Goal: Task Accomplishment & Management: Manage account settings

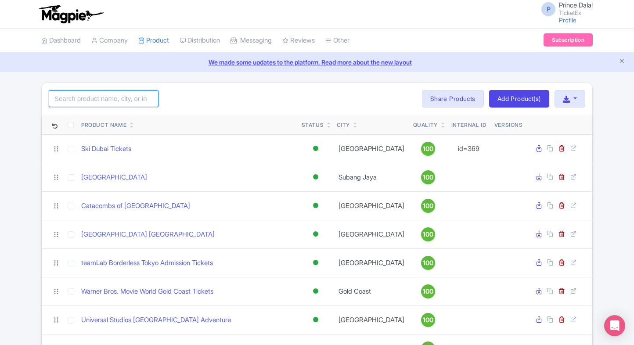
click at [120, 100] on input "search" at bounding box center [104, 98] width 110 height 17
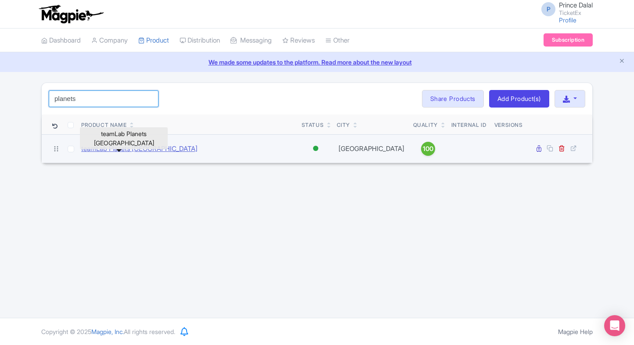
type input "planets"
click at [102, 150] on link "teamLab Planets [GEOGRAPHIC_DATA]" at bounding box center [139, 149] width 116 height 10
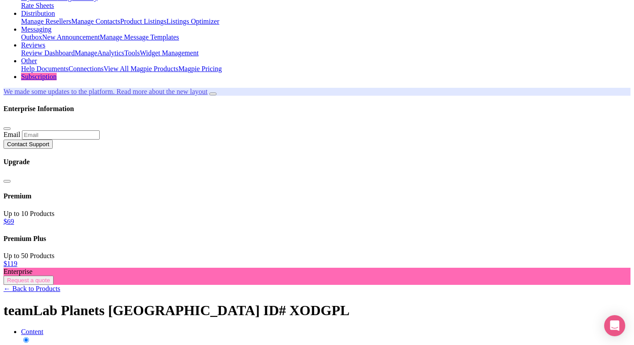
scroll to position [85, 0]
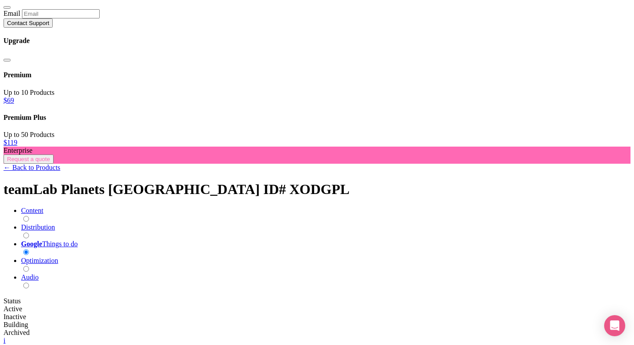
scroll to position [229, 0]
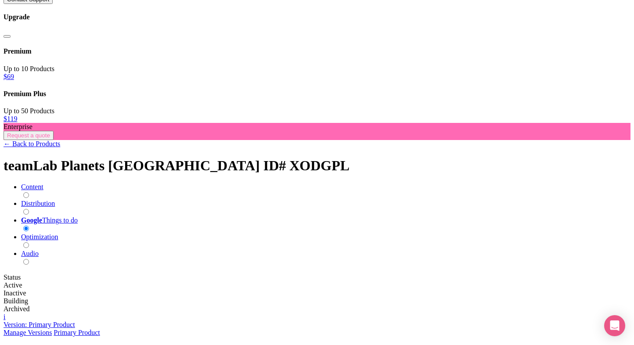
paste input "Random Assigned"
type input "TeamLab Planets Timed Entry( 7:00 PM TO 8:30 PM) Random Assigned"
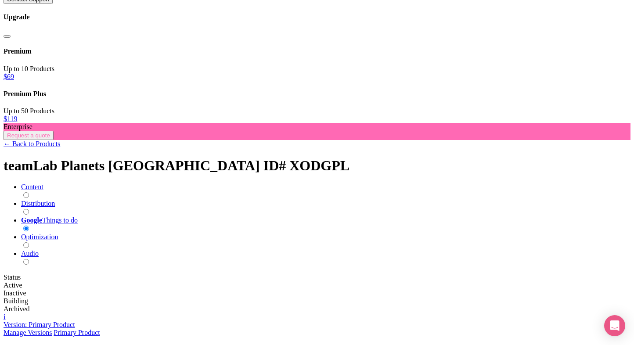
type input "2900"
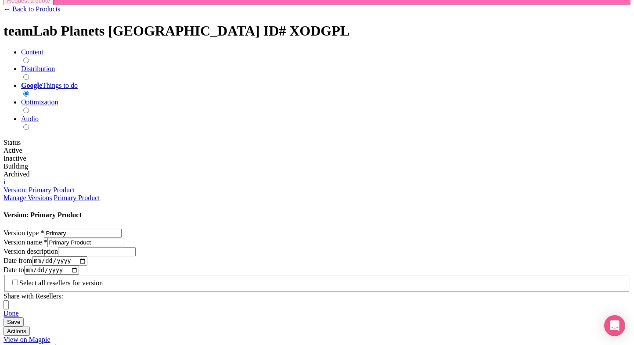
scroll to position [371, 0]
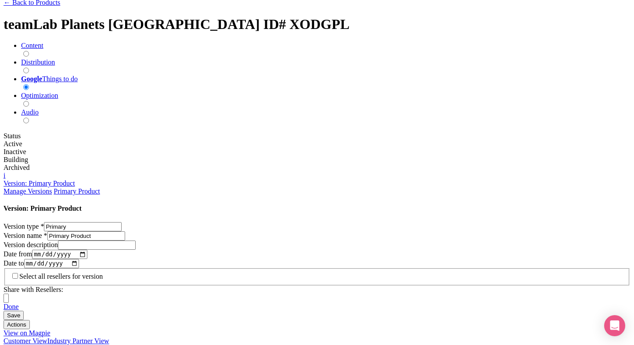
paste input "Early Bird Entry Tickets Random Slots"
type input "TeamLab Planets Early Bird Entry Tickets Random Slots"
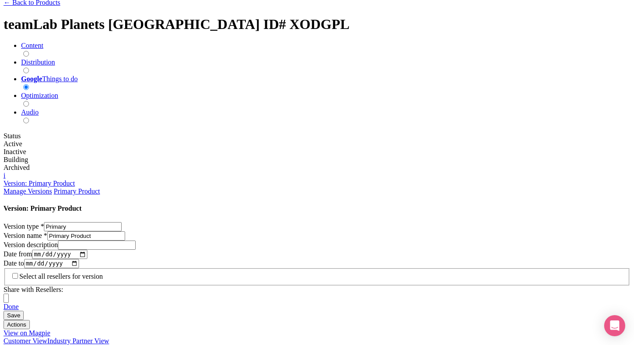
type input "3099"
paste input "med Entry(12:00 PM TO 3:00 PM) Random Assigned"
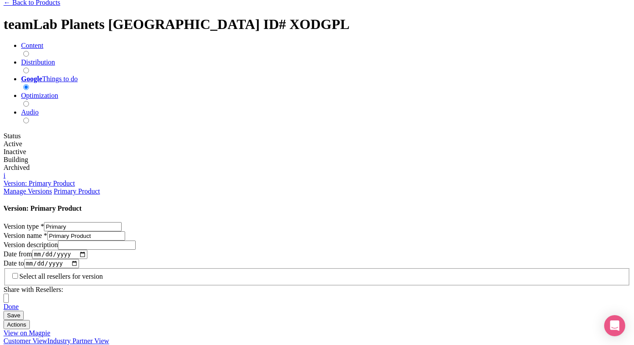
type input "TeamLab Planets Timed Entry(12:00 PM TO 3:00 PM) Random Assigned"
type input "3200"
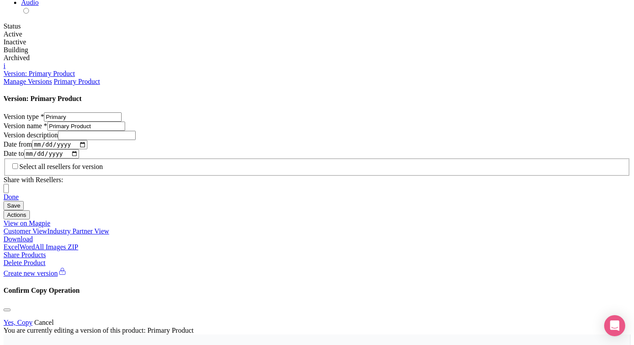
scroll to position [517, 0]
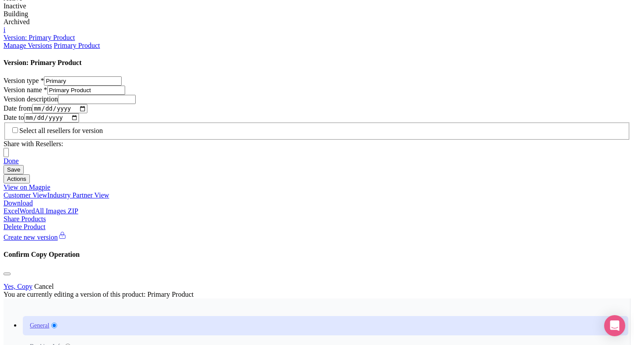
paste input "TeamLab Planets Tickets + Shinsuna River Station Entry"
type input "TeamLab Planets Tickets + Shinsuna River Station Entry"
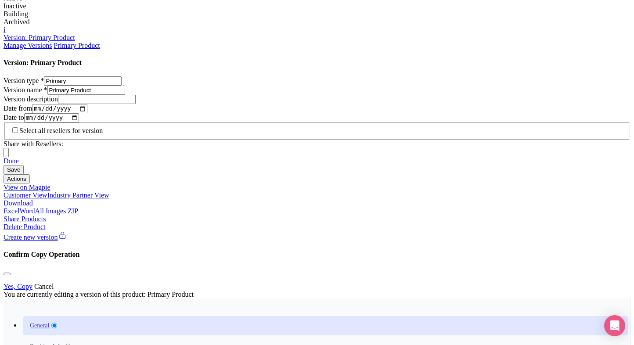
type input "3290"
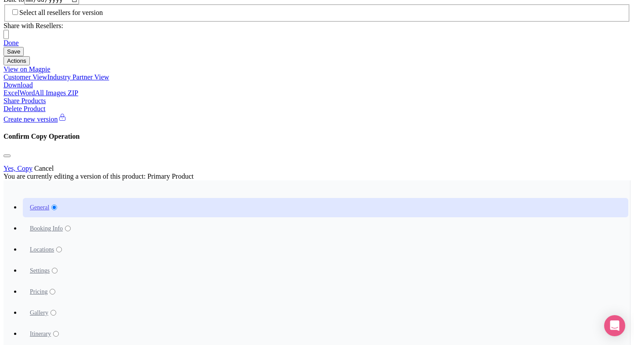
paste input "TeamLab Planets Tickets +Toyosu Gururi Park"
type input "TeamLab Planets Tickets +Toyosu Gururi Park"
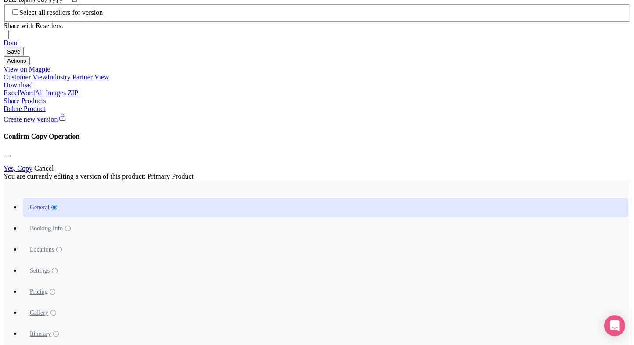
type input "3390"
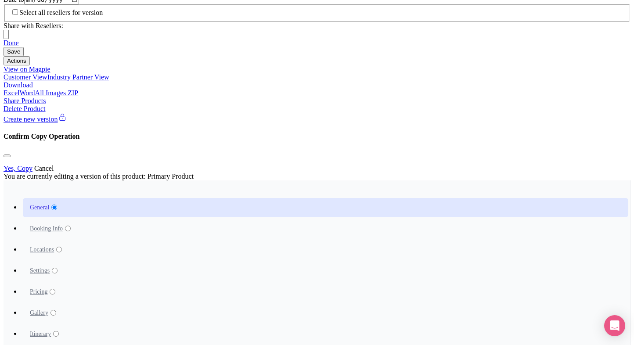
paste input "TeamLab Planets Tickets + Edogawa City Nature Zoo"
type input "TeamLab Planets Tickets + Edogawa City Nature Zoo"
type input "3470"
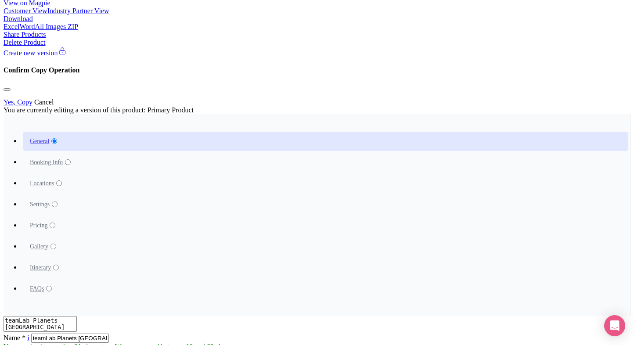
scroll to position [701, 0]
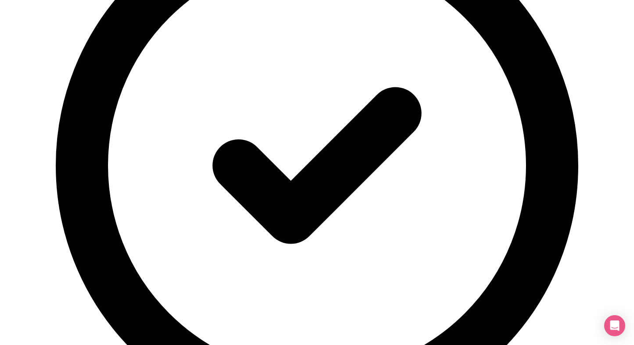
scroll to position [523, 0]
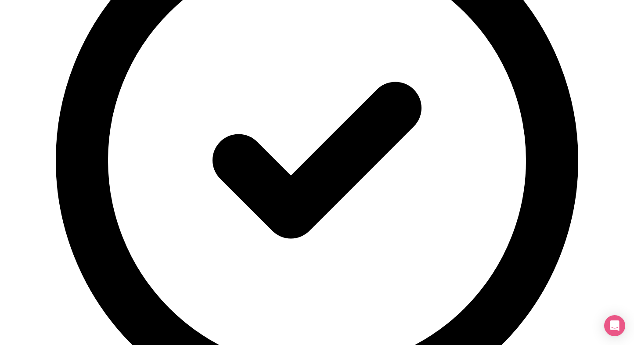
select select "family-friendly"
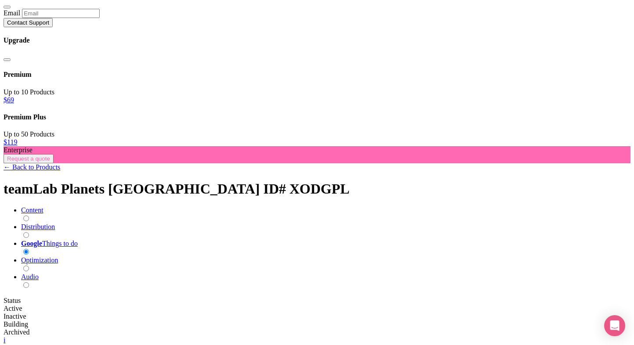
scroll to position [202, 0]
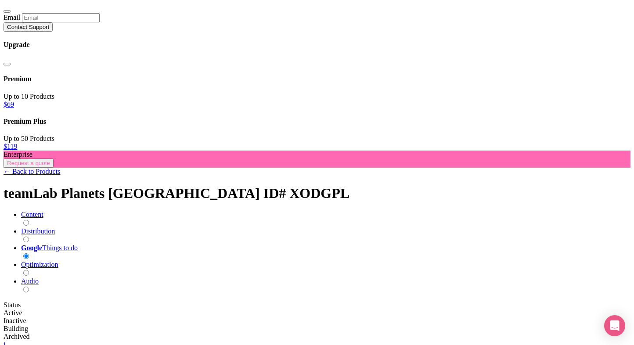
select select "family-friendly"
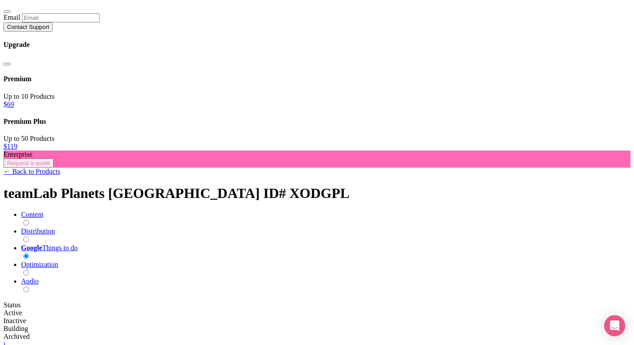
scroll to position [669, 0]
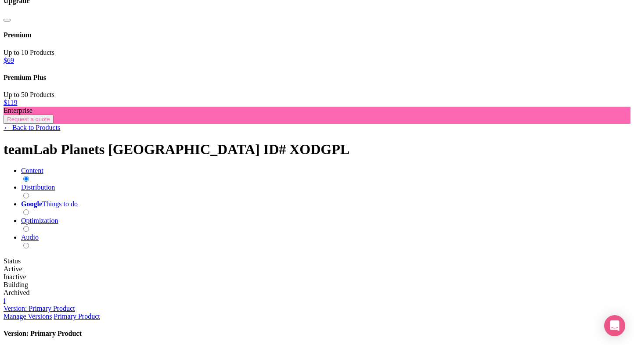
scroll to position [247, 0]
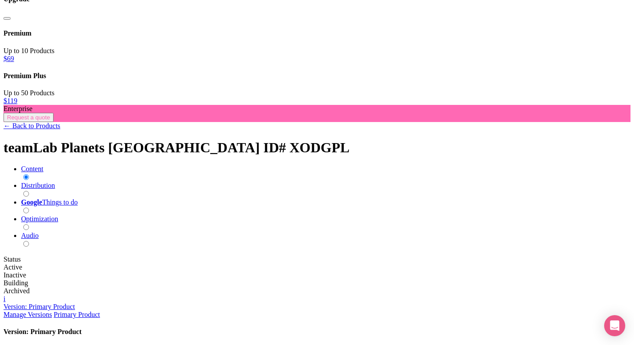
type input "2900"
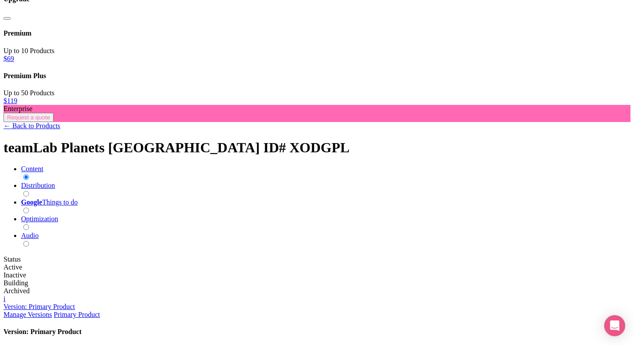
paste input "9"
type input "2900"
paste input "9"
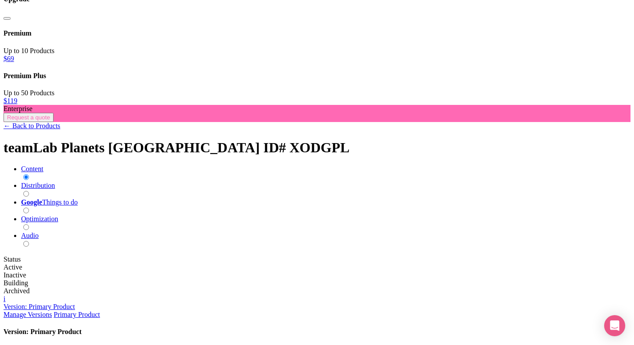
drag, startPoint x: 486, startPoint y: 213, endPoint x: 494, endPoint y: 227, distance: 16.0
type input "2900"
paste input "9"
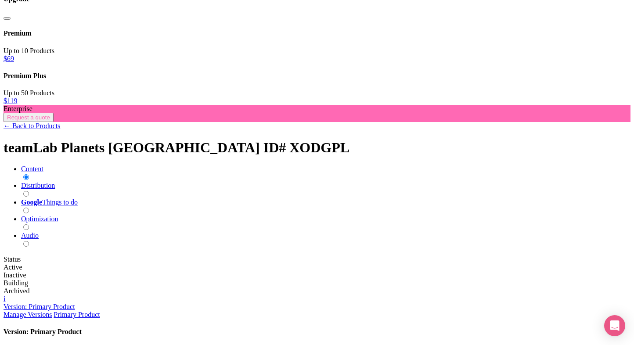
type input "2900"
paste input "9"
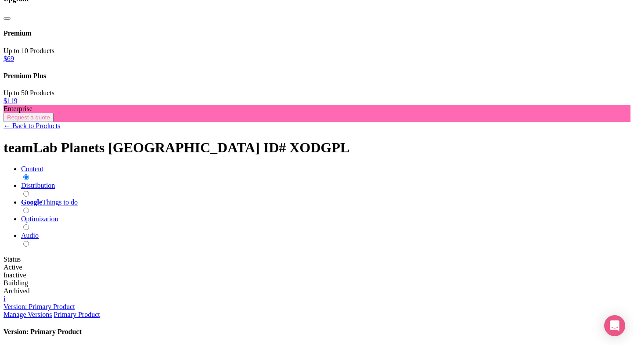
type input "2900"
paste input "2900"
paste input "9"
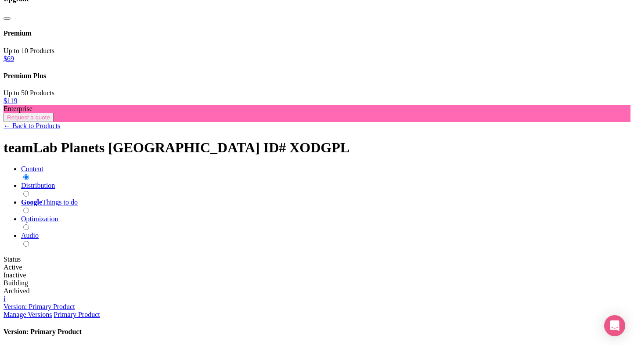
type input "2900"
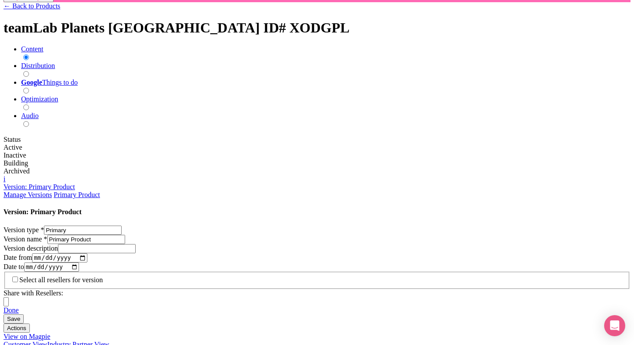
scroll to position [369, 0]
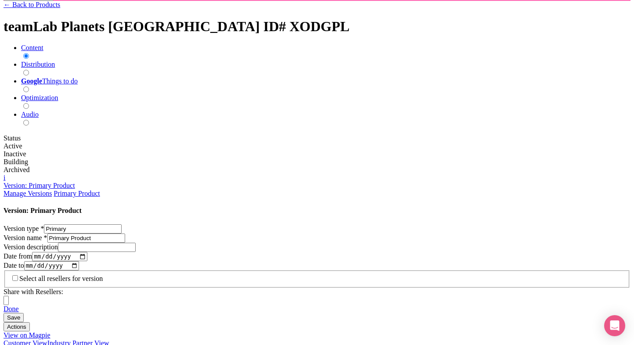
type input "3099"
paste input "3099"
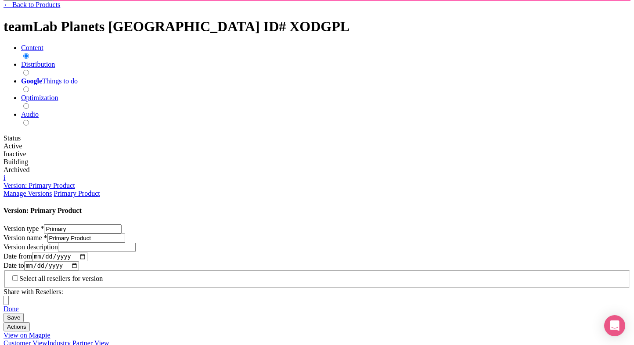
type input "3099"
paste input "3099"
type input "3099"
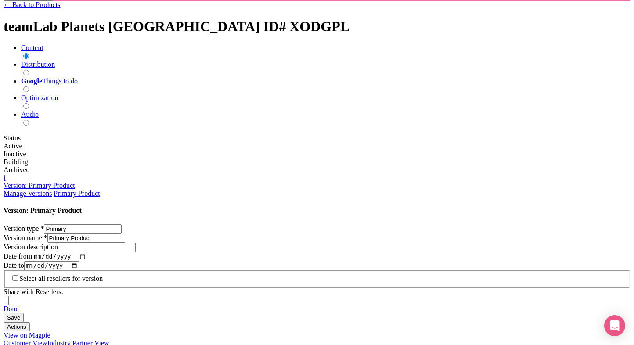
paste input "3099"
type input "3099"
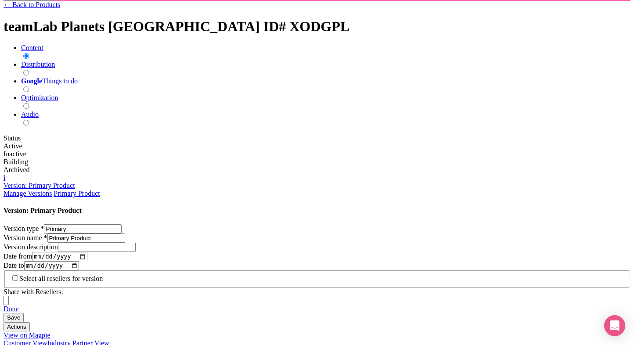
paste input "3099"
drag, startPoint x: 539, startPoint y: 181, endPoint x: 548, endPoint y: 199, distance: 19.8
type input "3099"
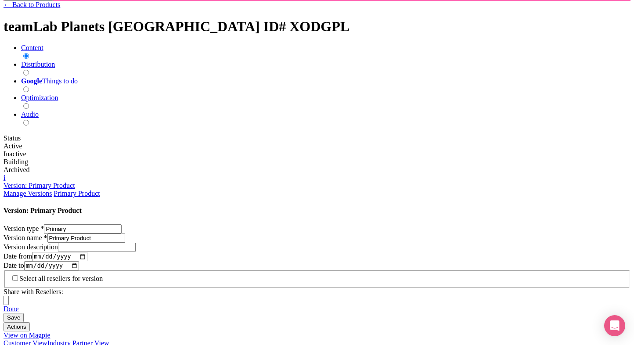
paste input "3099"
type input "3099"
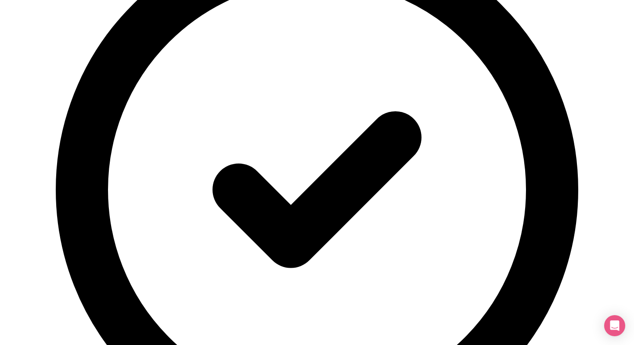
scroll to position [495, 0]
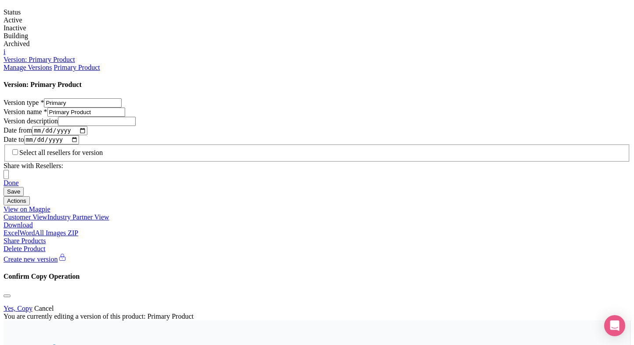
type input "3200"
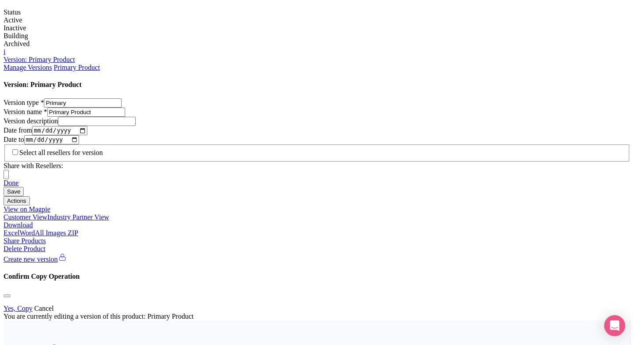
paste input "32"
type input "3200"
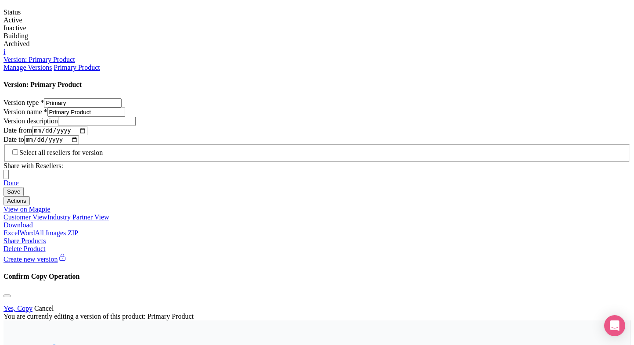
paste input "3200"
paste input "number"
type input "3200"
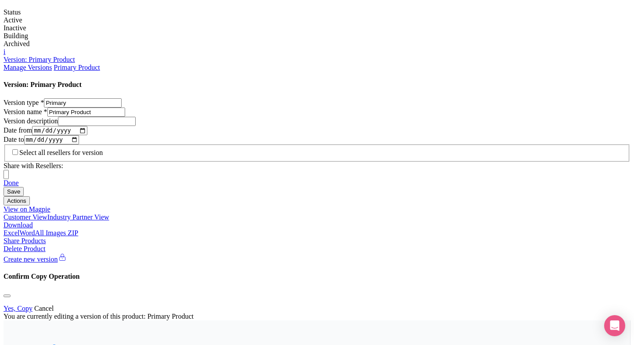
paste input "32"
type input "3200"
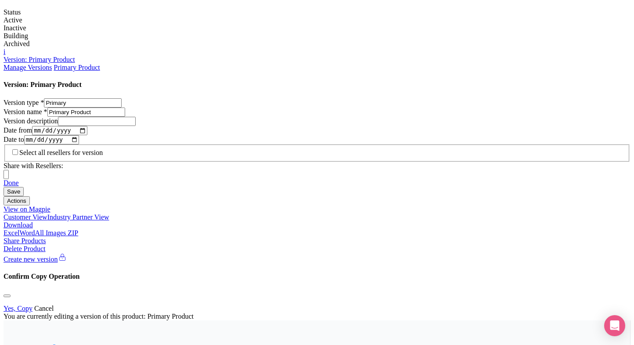
paste input "3200"
type input "2800.003200"
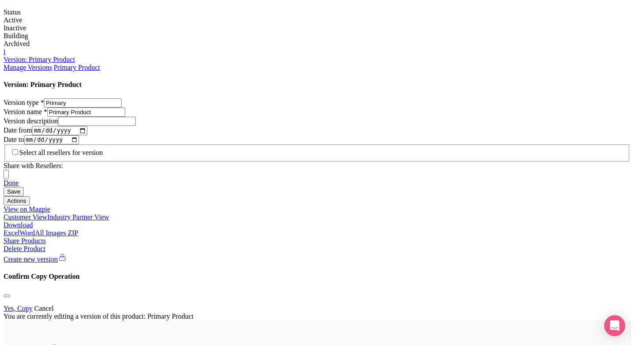
paste input "32"
type input "3200"
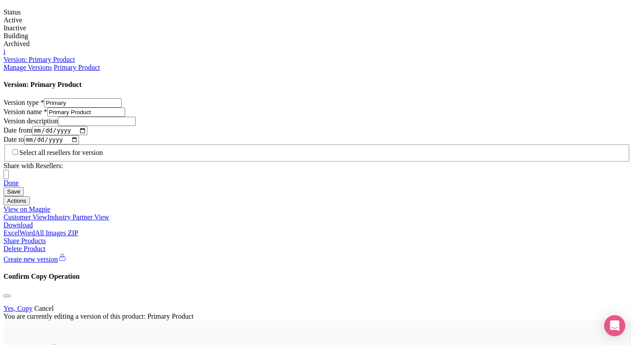
paste input "number"
type input "3200"
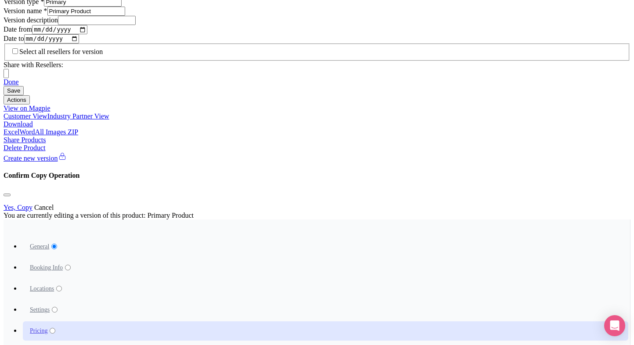
scroll to position [597, 0]
type input "3290"
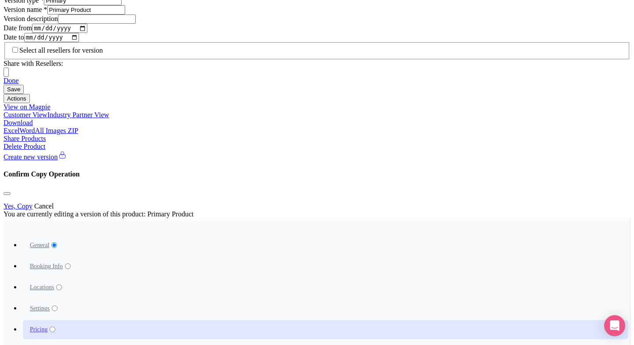
paste input "329"
type input "3290"
drag, startPoint x: 471, startPoint y: 138, endPoint x: 479, endPoint y: 137, distance: 8.0
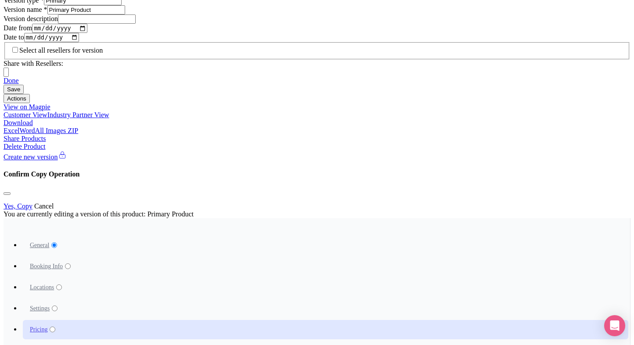
paste input "329"
type input "3290"
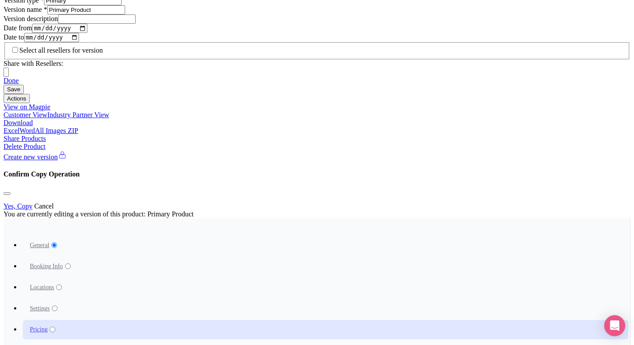
paste input "329"
type input "3290"
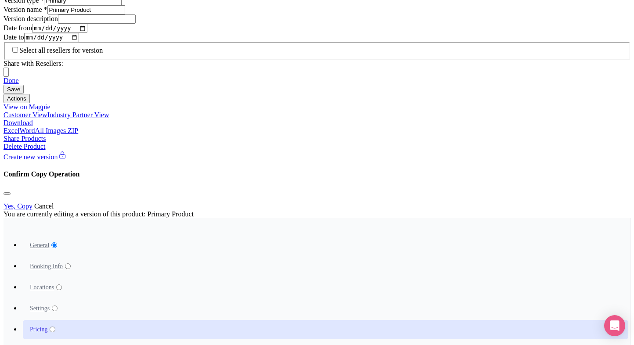
paste input "329"
drag, startPoint x: 547, startPoint y: 133, endPoint x: 548, endPoint y: 149, distance: 16.7
type input "3290"
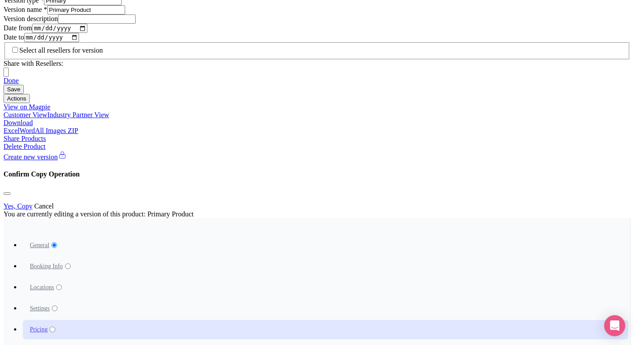
paste input "329"
type input "3290"
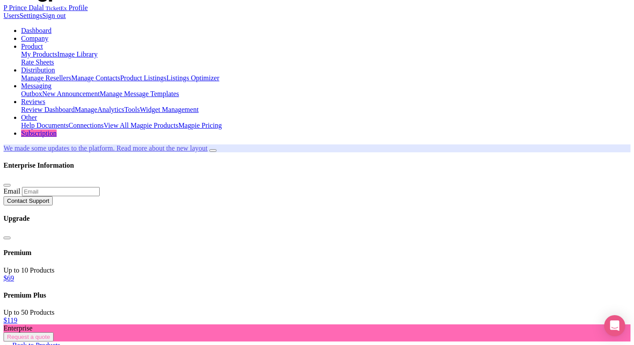
scroll to position [0, 0]
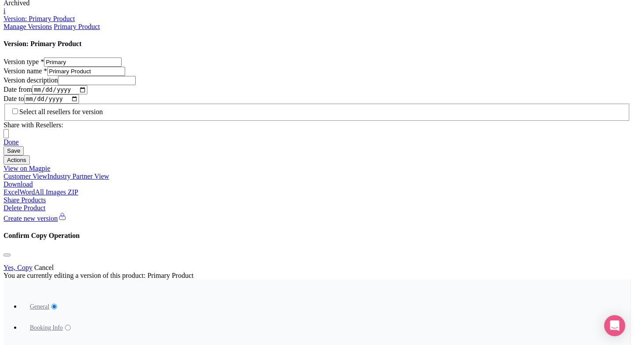
scroll to position [539, 0]
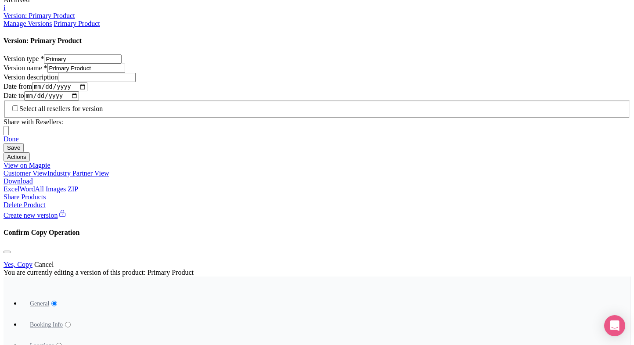
type input "3390.00"
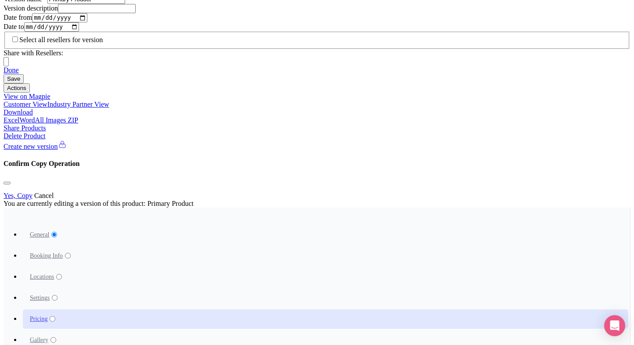
scroll to position [614, 0]
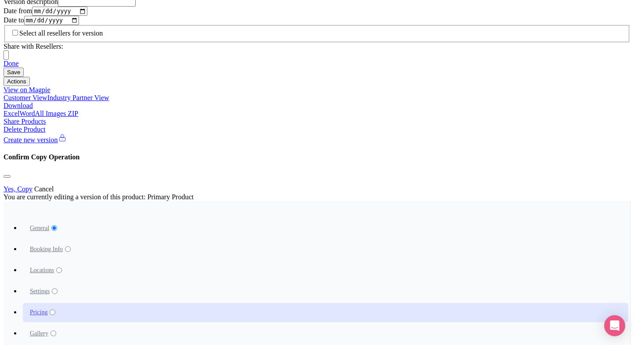
type input "3490.00"
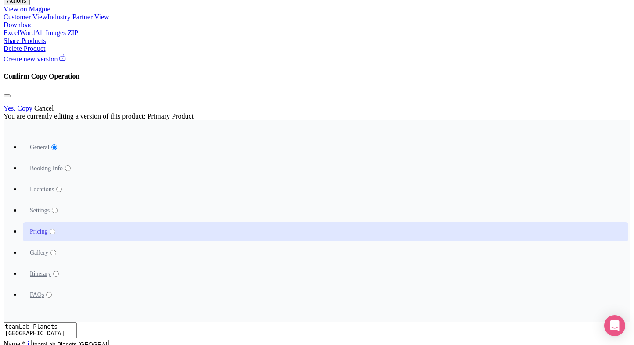
type input "3570.00"
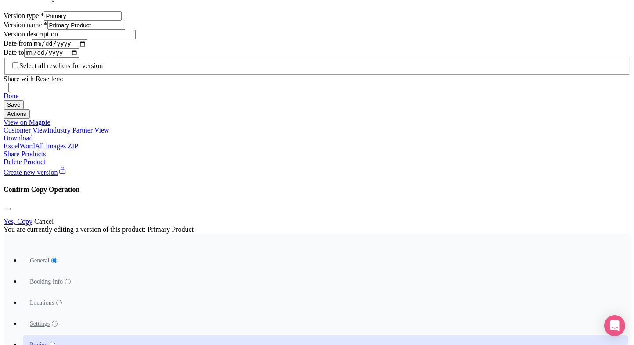
scroll to position [582, 0]
type input "3390.00"
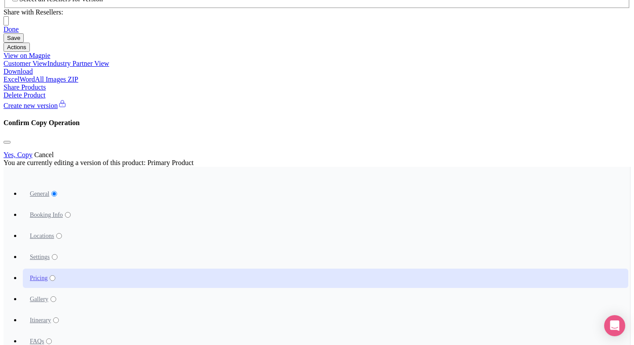
scroll to position [650, 0]
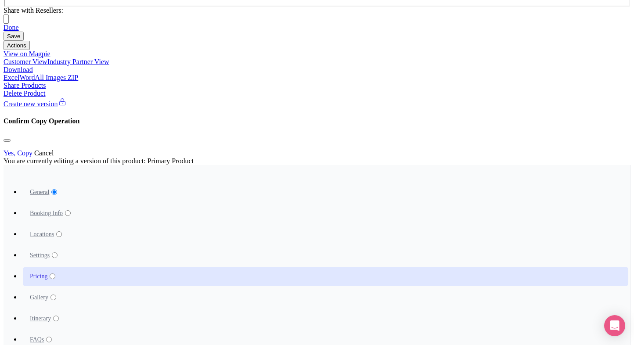
type input "3490.00"
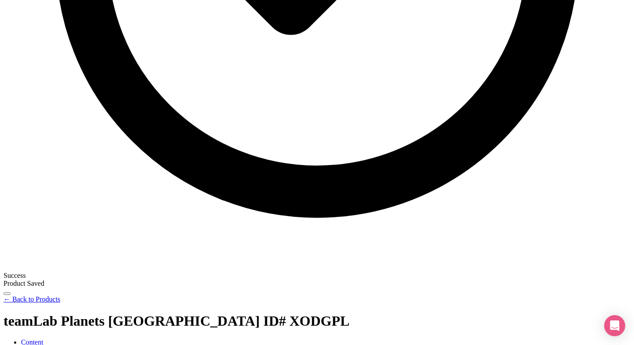
scroll to position [227, 0]
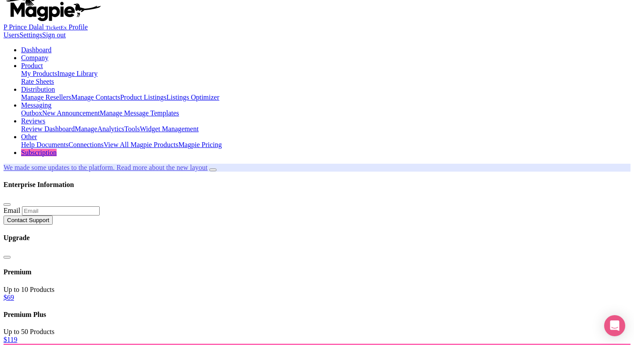
scroll to position [0, 0]
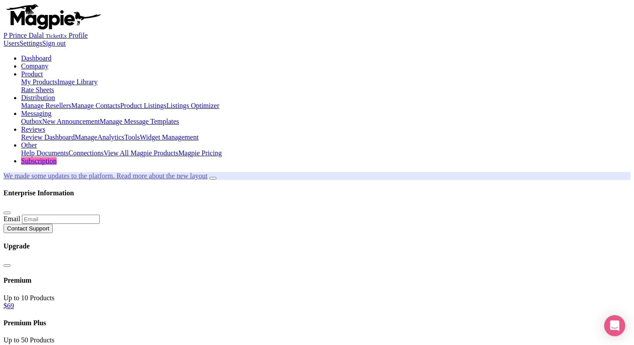
type input "Saving..."
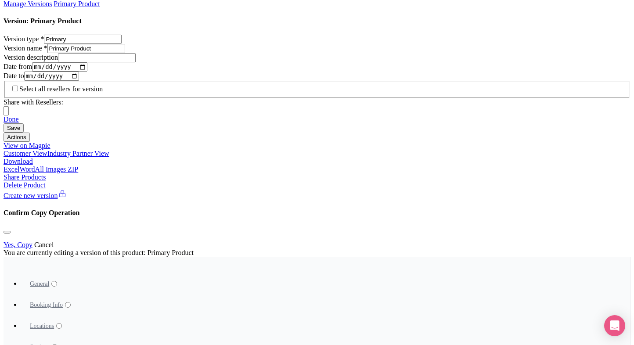
scroll to position [560, 0]
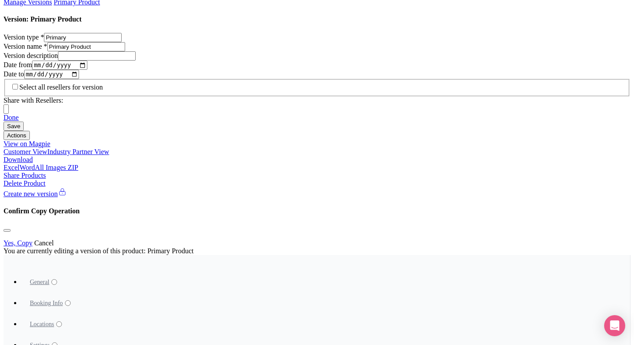
type input "3390"
paste input "39"
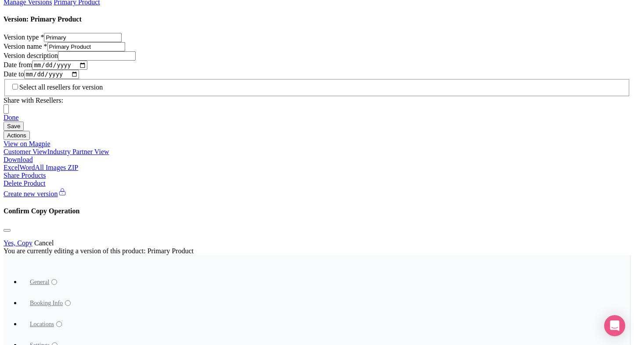
type input "3390"
paste input "39"
drag, startPoint x: 474, startPoint y: 172, endPoint x: 490, endPoint y: 191, distance: 24.9
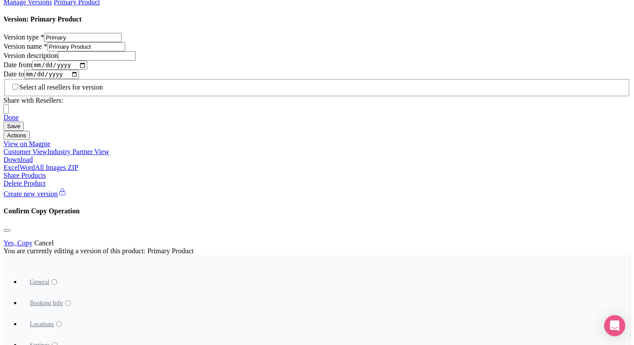
type input "3390"
paste input "39"
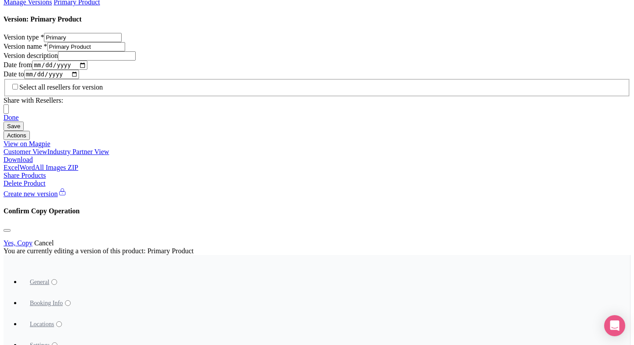
type input "3390"
paste input "39"
drag, startPoint x: 532, startPoint y: 176, endPoint x: 545, endPoint y: 191, distance: 20.0
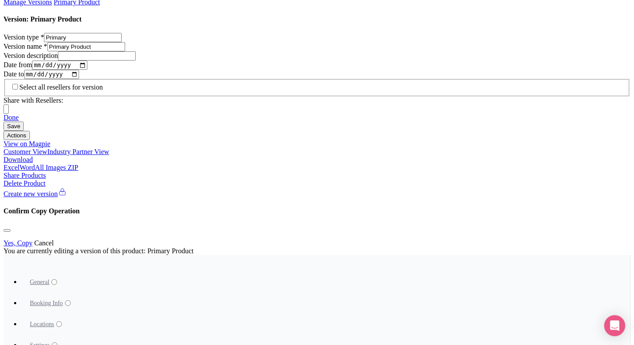
type input "3390"
paste input "39"
type input "3390"
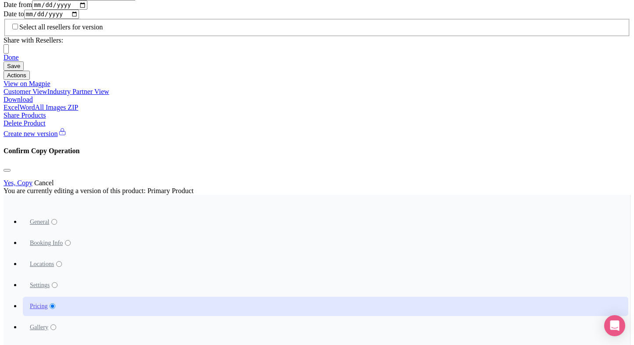
scroll to position [643, 0]
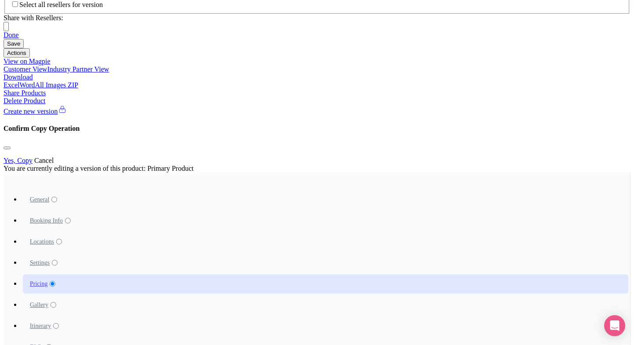
type input "3490"
paste input "49"
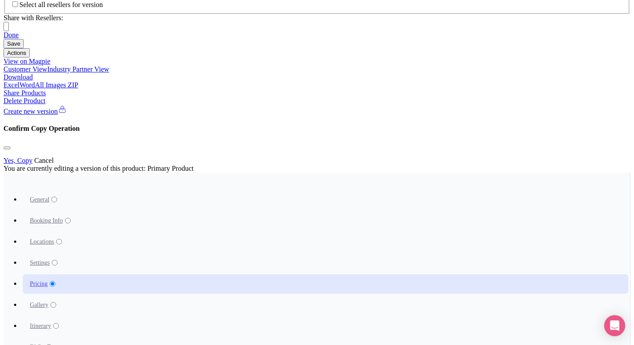
type input "3490"
paste input "49"
drag, startPoint x: 477, startPoint y: 184, endPoint x: 487, endPoint y: 203, distance: 20.2
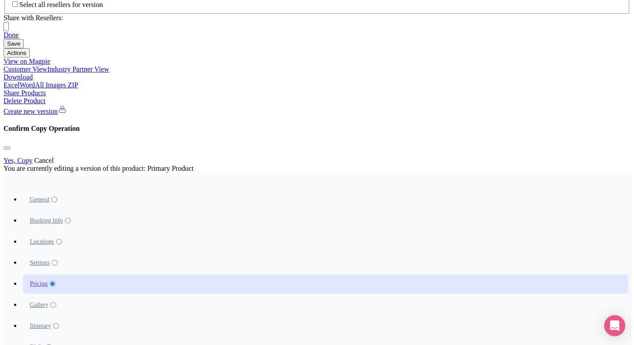
type input "3490"
paste input "49"
drag, startPoint x: 487, startPoint y: 203, endPoint x: 542, endPoint y: 181, distance: 60.0
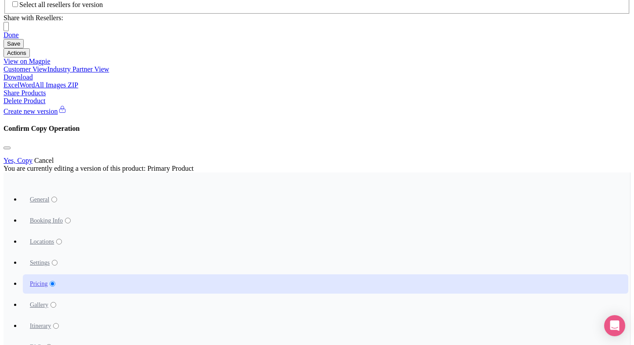
type input "3490"
paste input "49"
drag, startPoint x: 542, startPoint y: 181, endPoint x: 544, endPoint y: 198, distance: 17.7
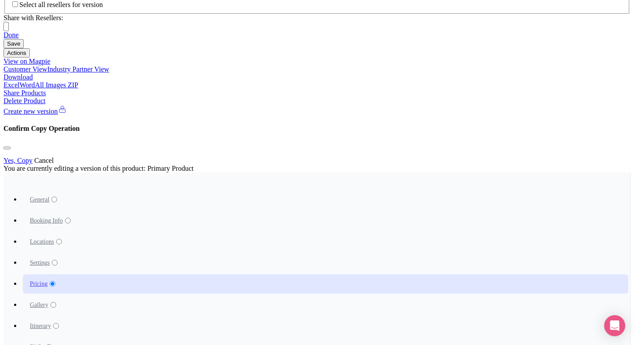
type input "3490"
paste input "3490"
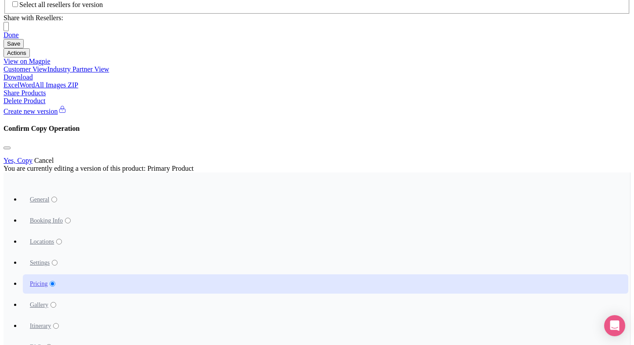
paste input "49"
type input "3490"
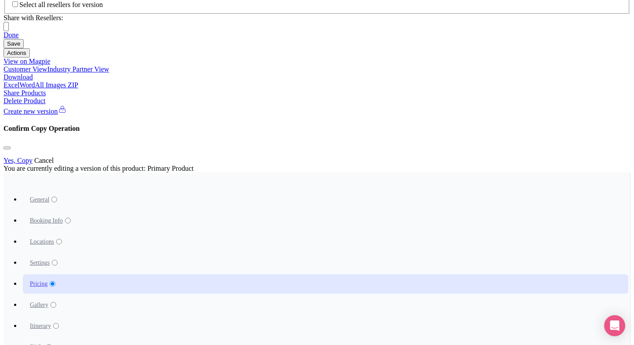
scroll to position [714, 0]
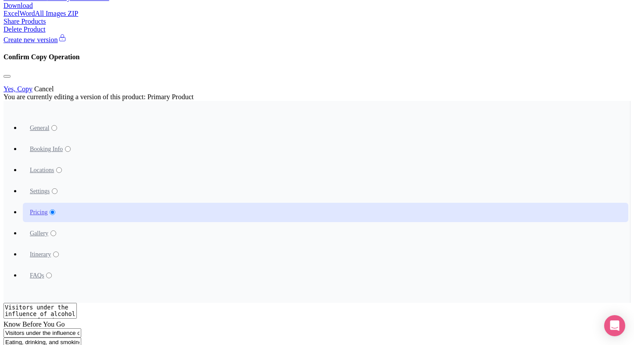
type input "3570"
paste input "3570"
type input "3570"
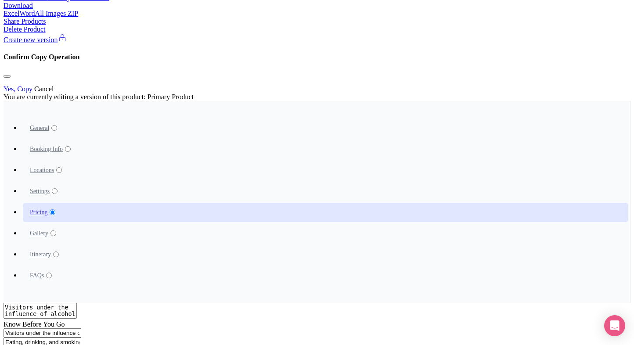
paste input "3570"
type input "3570"
paste input "3570"
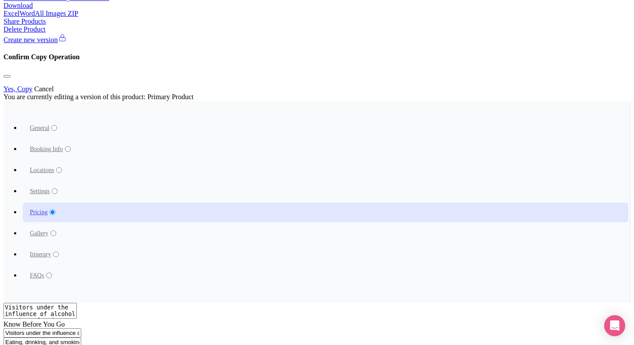
type input "3570"
paste input "3570"
type input "3570"
paste input "3570"
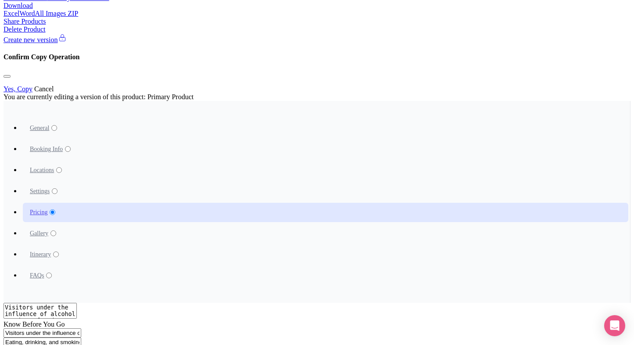
type input "3570"
type input "Saving..."
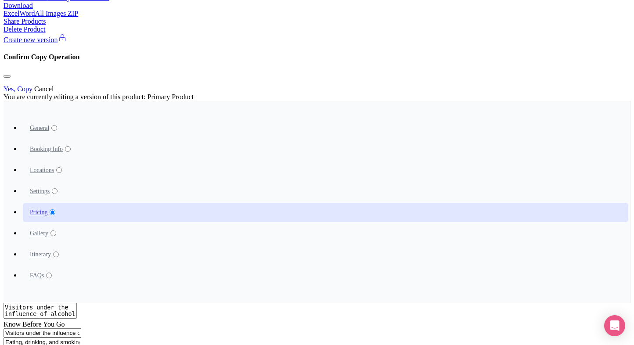
type input "Saving..."
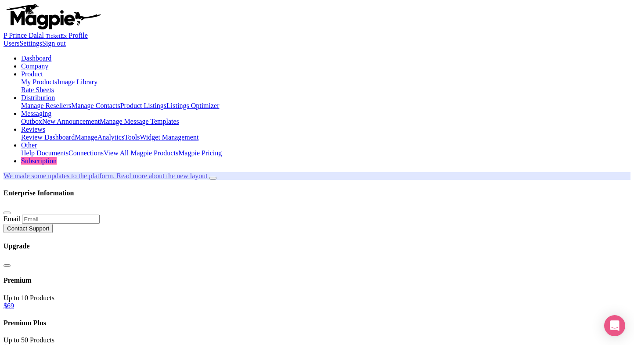
click at [51, 54] on link "Dashboard" at bounding box center [36, 57] width 30 height 7
click at [57, 78] on link "My Products" at bounding box center [39, 81] width 36 height 7
type input "warner"
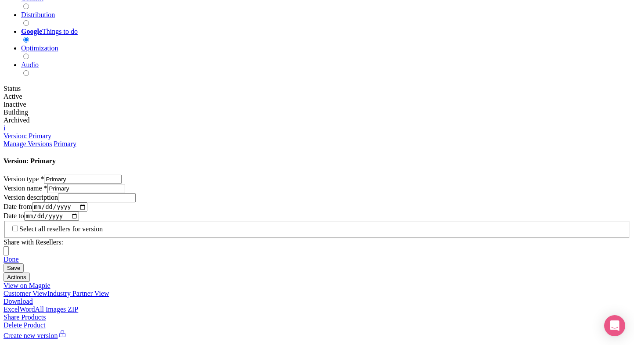
scroll to position [449, 0]
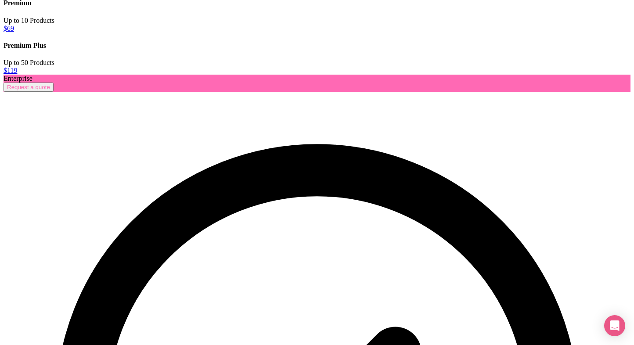
scroll to position [452, 0]
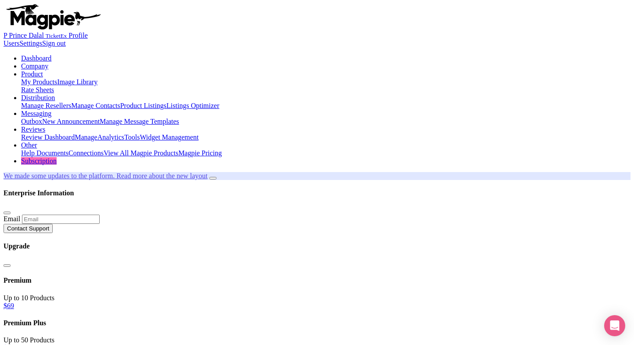
click at [163, 78] on div "My Products Image Library Rate Sheets" at bounding box center [326, 86] width 610 height 16
click at [57, 78] on link "My Products" at bounding box center [39, 81] width 36 height 7
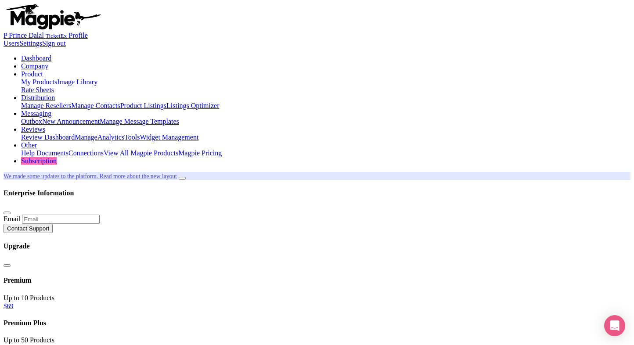
type input "l"
type input "iifs"
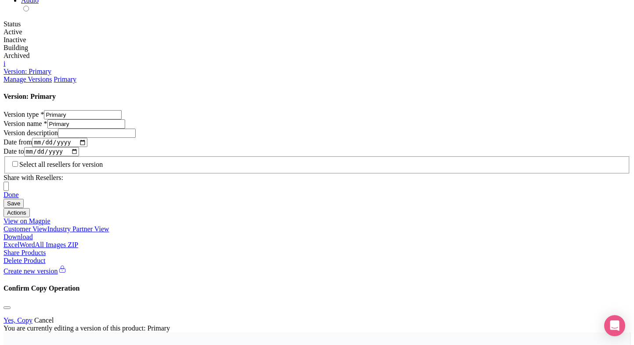
scroll to position [513, 0]
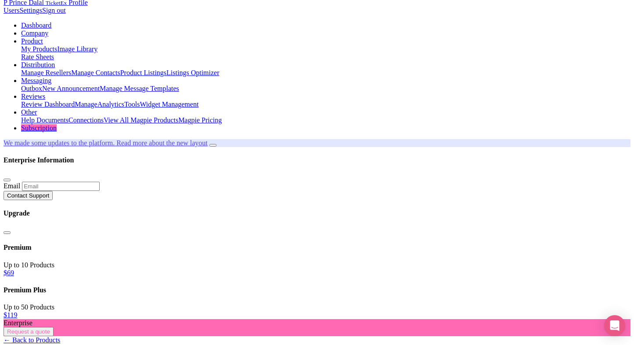
scroll to position [0, 0]
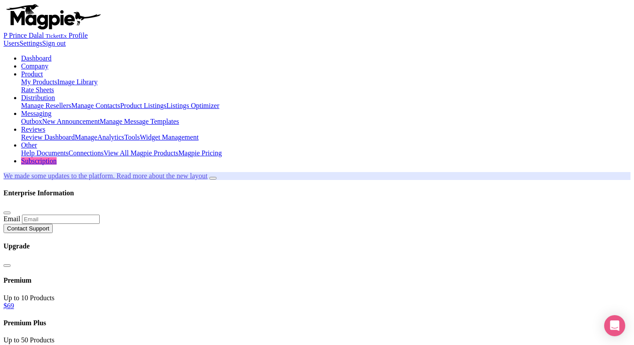
click at [213, 178] on icon "Close announcement" at bounding box center [213, 178] width 0 height 0
click at [57, 78] on link "My Products" at bounding box center [39, 81] width 36 height 7
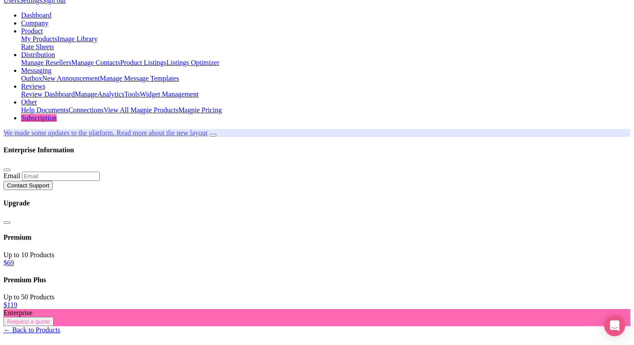
scroll to position [43, 0]
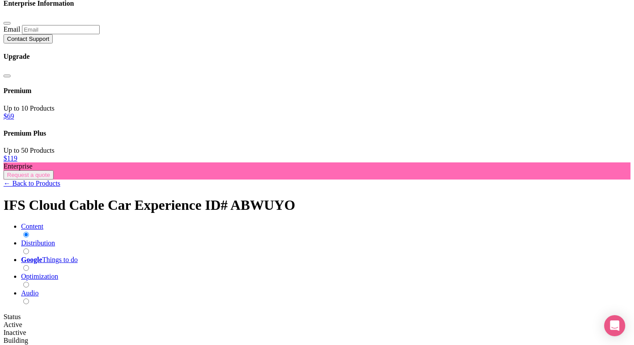
scroll to position [0, 0]
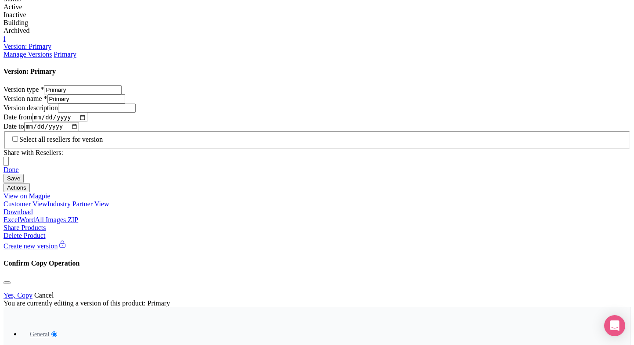
scroll to position [508, 0]
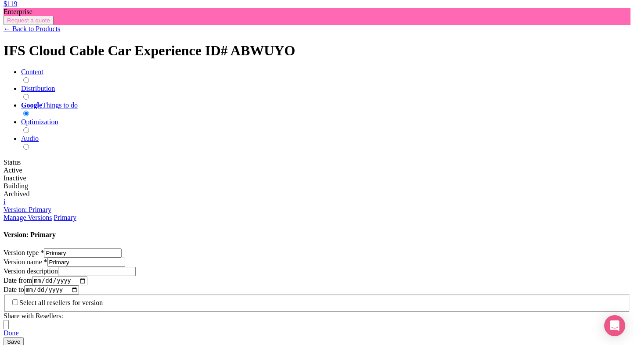
scroll to position [0, 0]
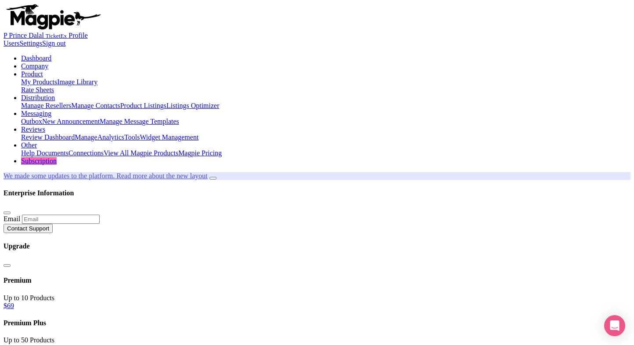
type input "Saving..."
type input "louv"
click at [0, 118] on html "P Prince Dalal TicketEx Profile Users Settings Sign out Dashboard Company Produ…" at bounding box center [317, 349] width 634 height 698
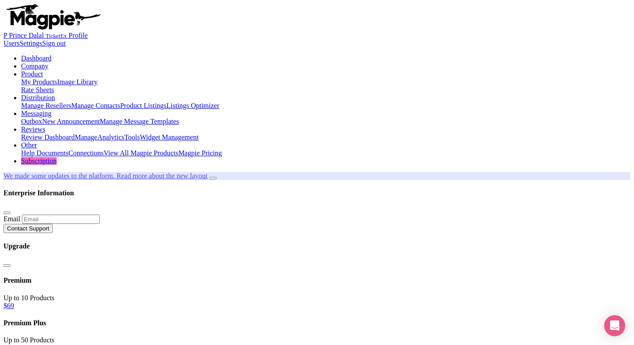
type trix-editor "<div>Dive into the world of art and history with our exclusive skip-the-line ti…"
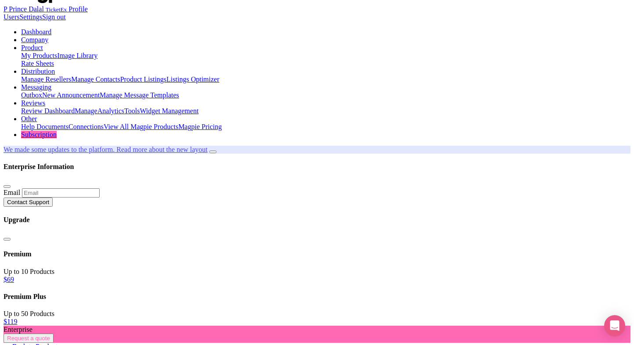
scroll to position [22, 0]
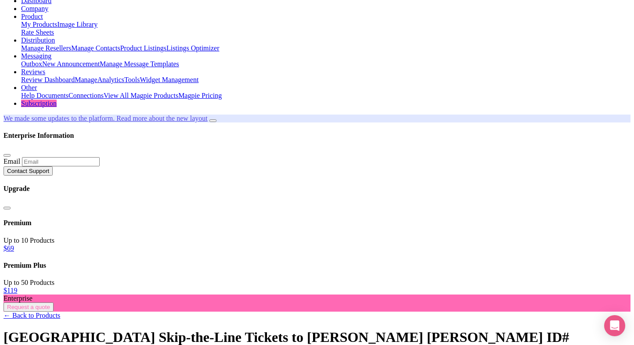
scroll to position [0, 0]
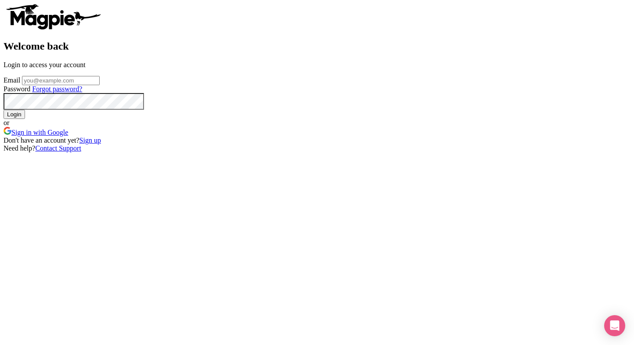
type input "[EMAIL_ADDRESS][PERSON_NAME][DOMAIN_NAME]"
click at [344, 137] on form "Email [EMAIL_ADDRESS][PERSON_NAME][DOMAIN_NAME] Password Forgot password? Login…" at bounding box center [317, 106] width 627 height 61
click at [25, 119] on input "Login" at bounding box center [15, 114] width 22 height 9
type input "Logging in..."
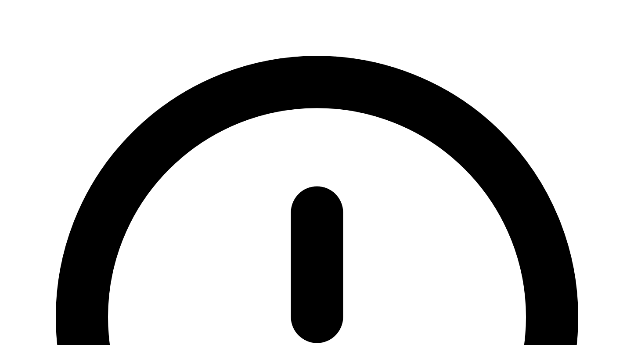
type input "[EMAIL_ADDRESS][PERSON_NAME][DOMAIN_NAME]"
type input "Logging in..."
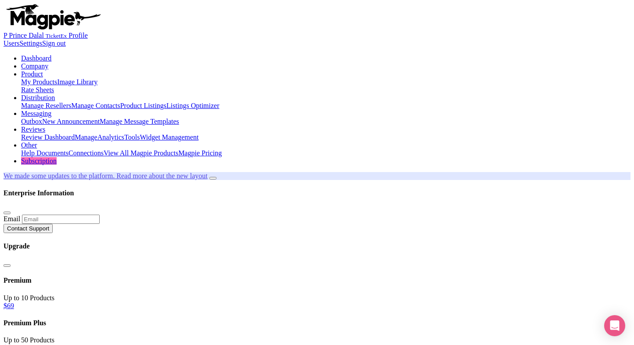
click at [57, 78] on link "My Products" at bounding box center [39, 81] width 36 height 7
click at [166, 102] on link "Product Listings" at bounding box center [143, 105] width 46 height 7
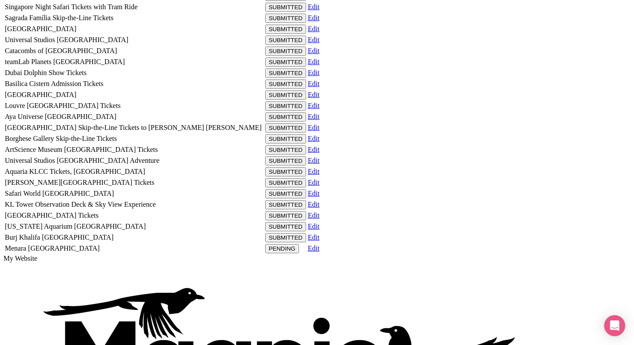
scroll to position [944, 0]
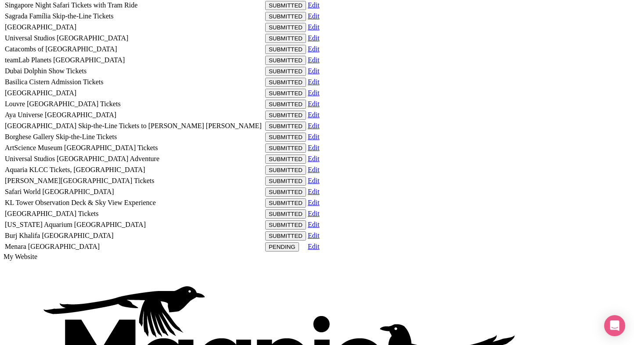
click at [320, 130] on link "Edit" at bounding box center [314, 125] width 12 height 7
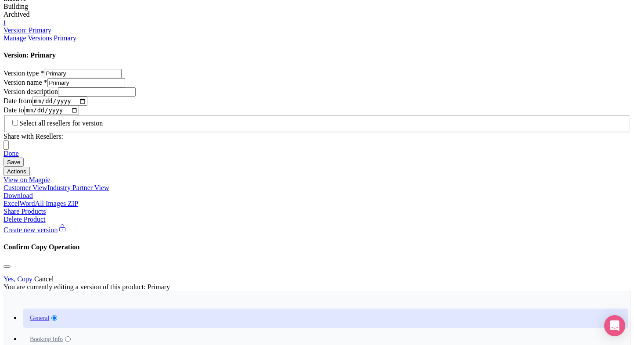
scroll to position [543, 0]
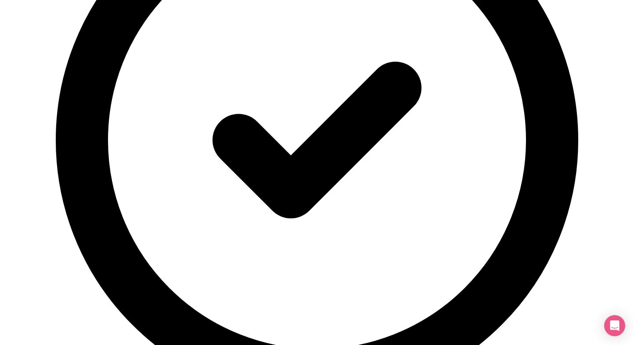
scroll to position [227, 0]
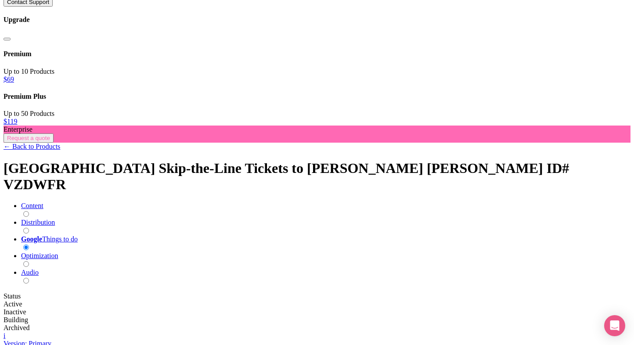
type input "[PERSON_NAME] [PERSON_NAME]"
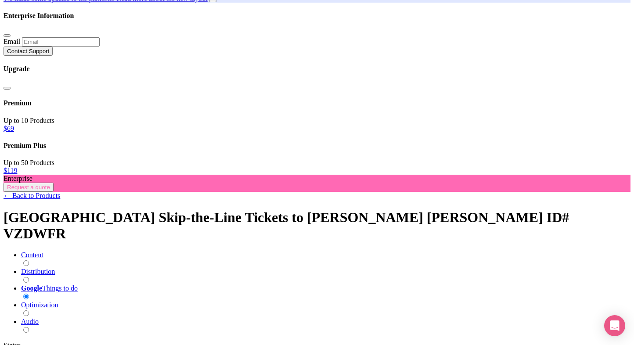
scroll to position [226, 0]
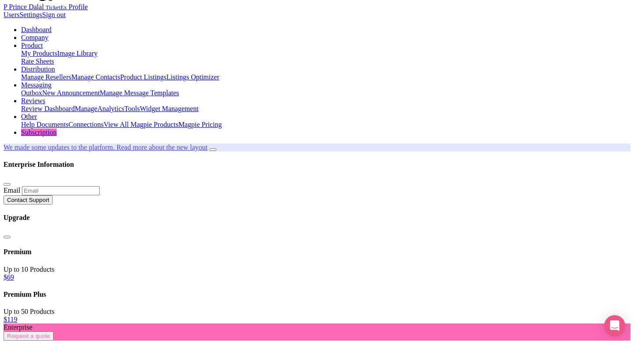
scroll to position [0, 0]
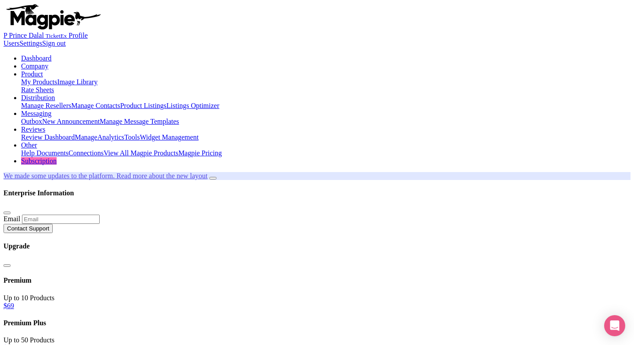
click at [57, 78] on link "My Products" at bounding box center [39, 81] width 36 height 7
type input "ifs"
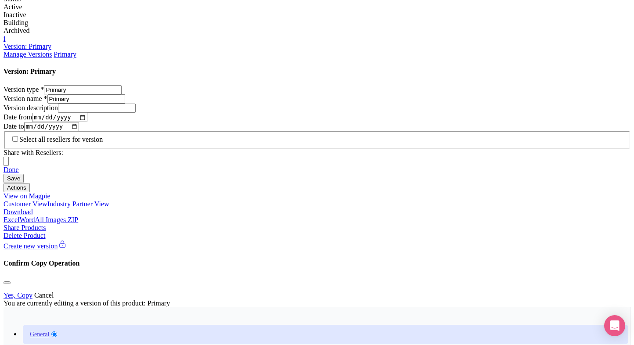
scroll to position [510, 0]
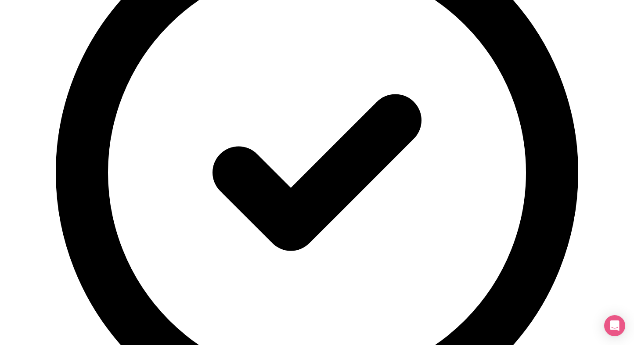
scroll to position [227, 0]
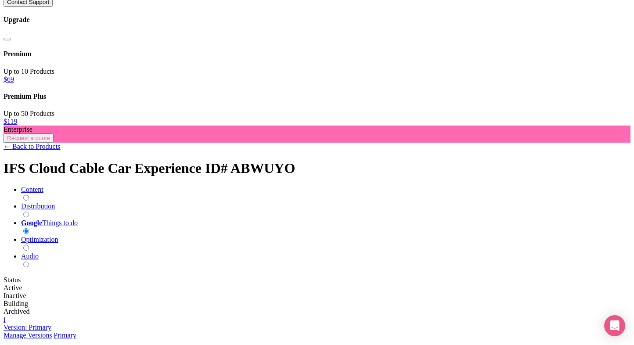
type input "IFS Cloud [GEOGRAPHIC_DATA], [PERSON_NAME][GEOGRAPHIC_DATA], [GEOGRAPHIC_DATA],…"
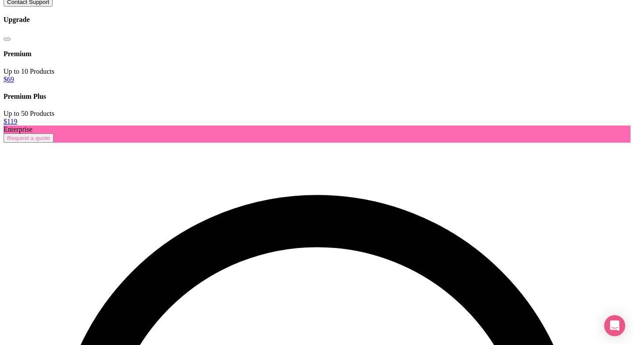
radio input "true"
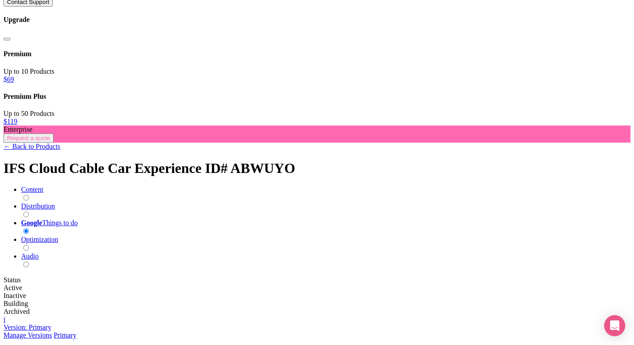
drag, startPoint x: 296, startPoint y: 164, endPoint x: 83, endPoint y: 170, distance: 213.1
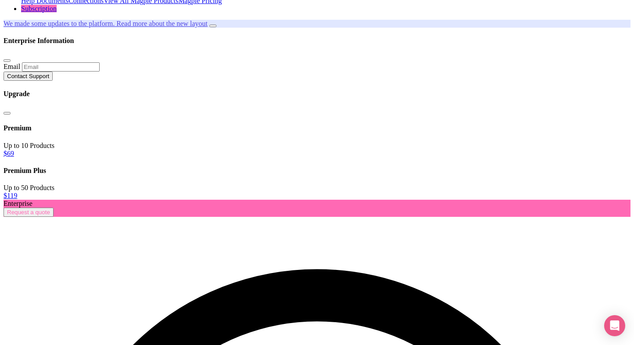
scroll to position [154, 0]
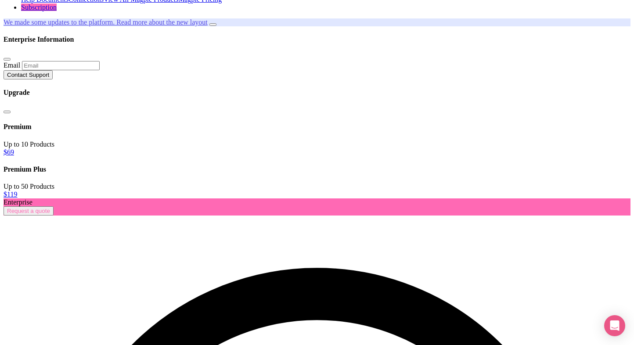
paste input "IFS Cloud Greenwich Peninsula, Edmund Halley Way, London, UK"
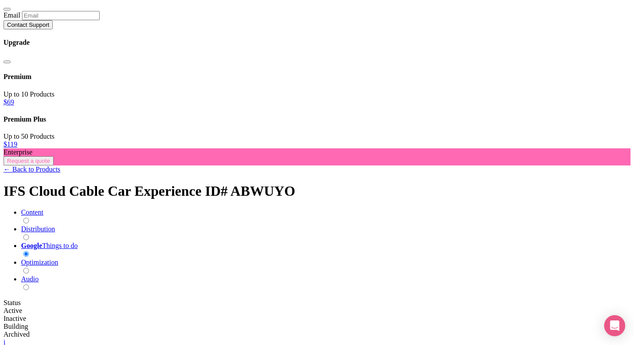
scroll to position [231, 0]
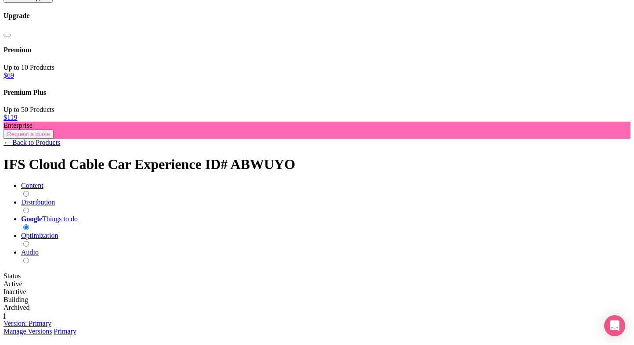
type input "IFS Cloud Greenwich Peninsula, Edmund Halley Way, London, UK"
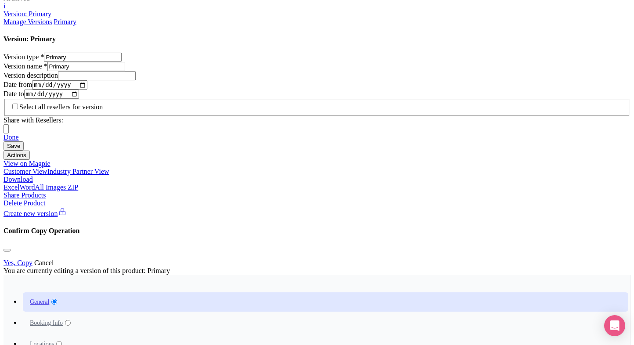
scroll to position [543, 0]
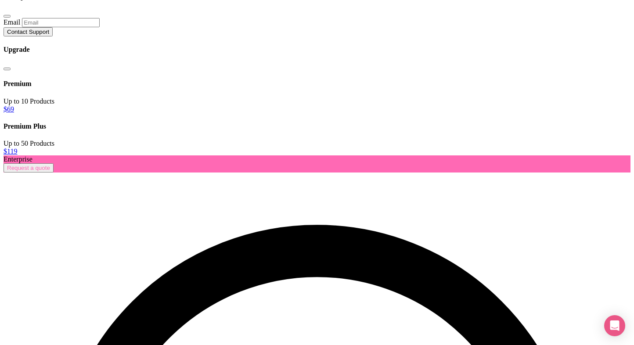
scroll to position [192, 0]
